Goal: Task Accomplishment & Management: Manage account settings

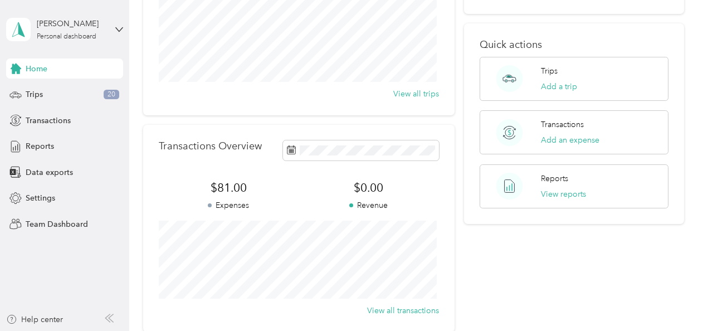
scroll to position [167, 0]
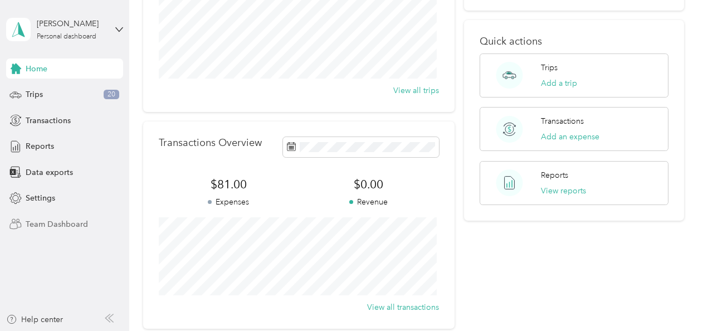
click at [50, 220] on span "Team Dashboard" at bounding box center [57, 224] width 62 height 12
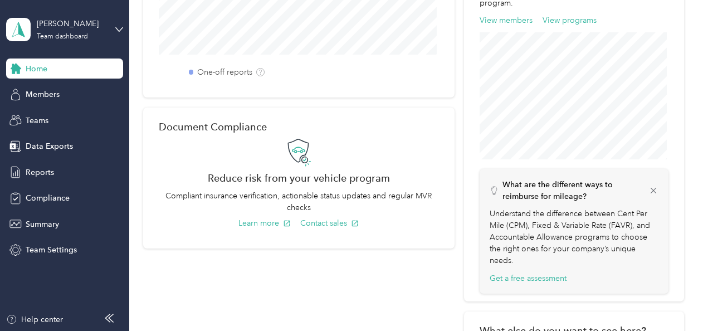
scroll to position [111, 0]
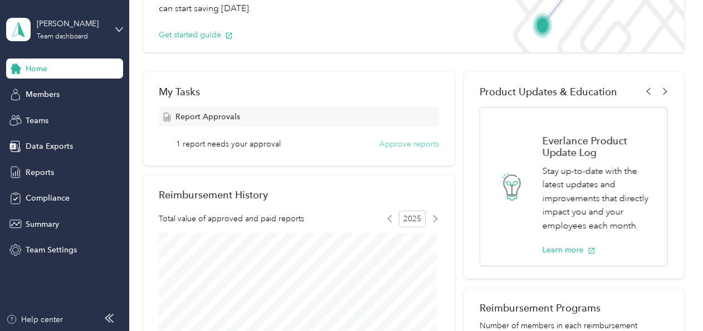
click at [395, 147] on button "Approve reports" at bounding box center [410, 144] width 60 height 12
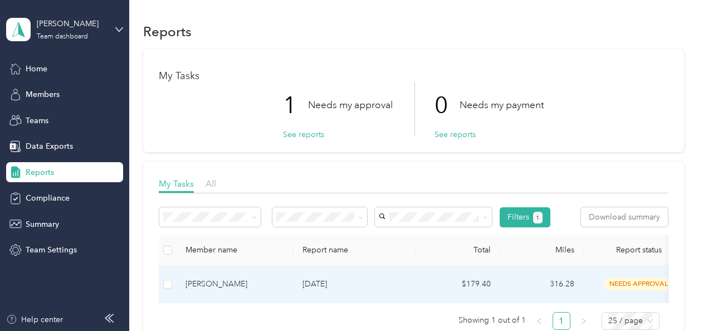
click at [226, 281] on div "[PERSON_NAME]" at bounding box center [235, 284] width 99 height 12
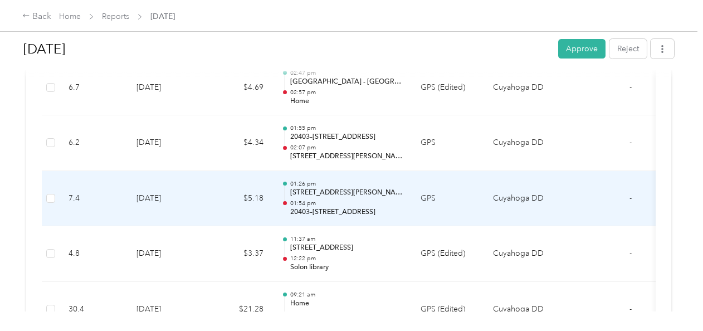
scroll to position [1839, 0]
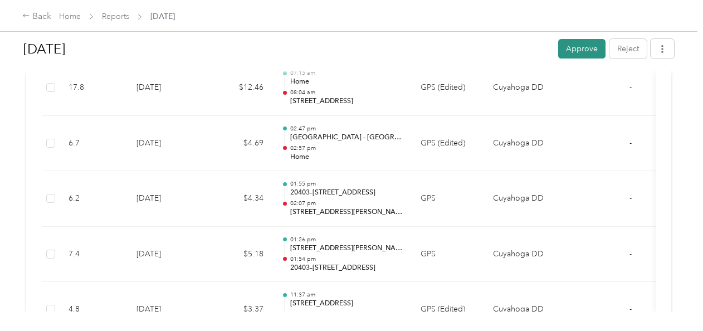
click at [568, 52] on button "Approve" at bounding box center [581, 49] width 47 height 20
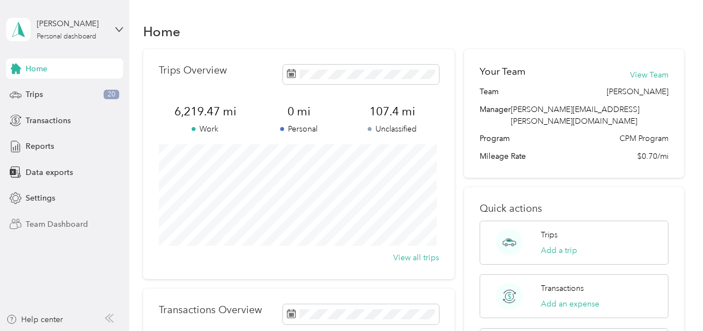
click at [69, 222] on span "Team Dashboard" at bounding box center [57, 224] width 62 height 12
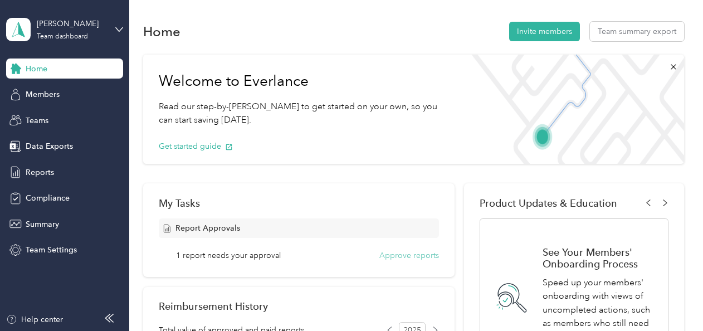
click at [388, 254] on button "Approve reports" at bounding box center [410, 256] width 60 height 12
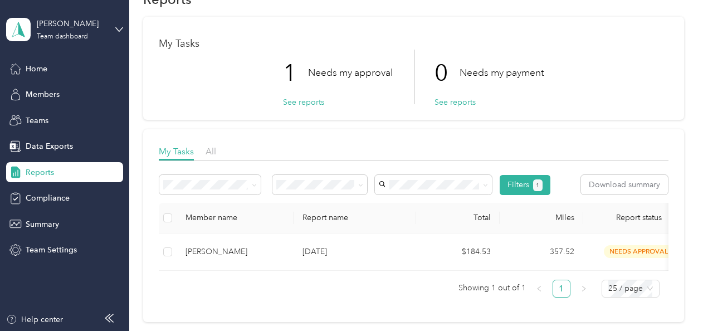
scroll to position [146, 0]
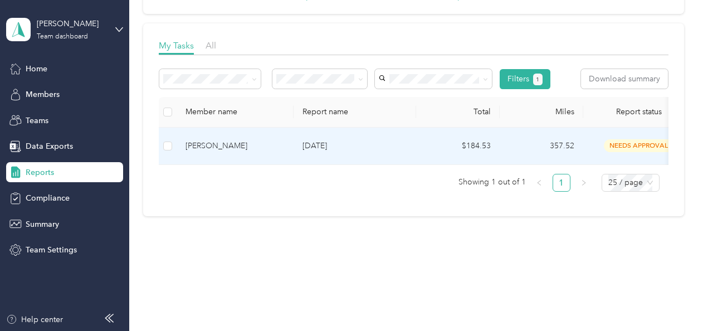
click at [344, 140] on p "[DATE]" at bounding box center [355, 146] width 105 height 12
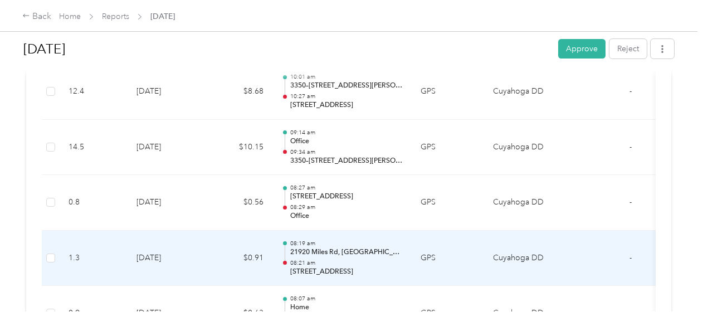
scroll to position [1912, 0]
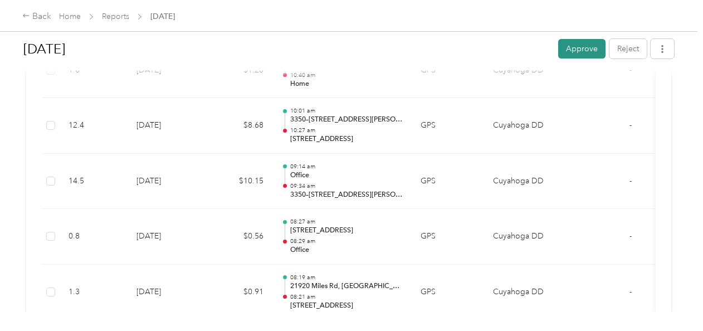
click at [597, 46] on button "Approve" at bounding box center [581, 49] width 47 height 20
